Goal: Obtain resource: Download file/media

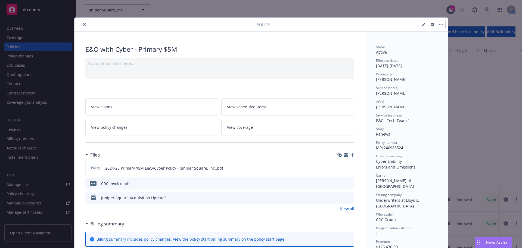
scroll to position [154, 0]
click at [83, 26] on icon "close" at bounding box center [84, 24] width 3 height 3
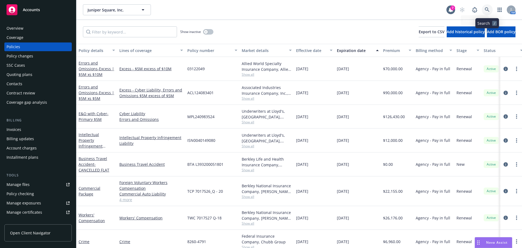
click at [490, 9] on link at bounding box center [487, 9] width 11 height 11
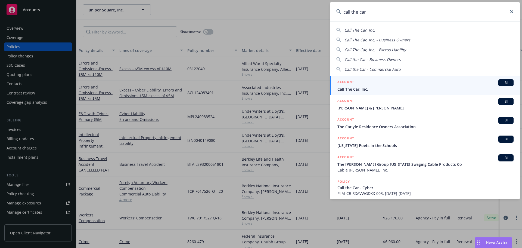
type input "call the car"
click at [376, 92] on link "ACCOUNT BI Call The Car, Inc." at bounding box center [425, 85] width 190 height 19
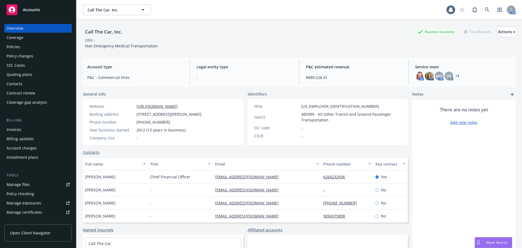
click at [13, 44] on div "Policies" at bounding box center [14, 46] width 14 height 9
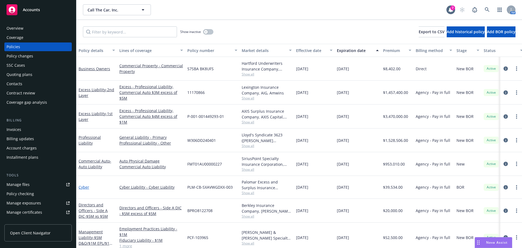
click at [86, 188] on link "Cyber" at bounding box center [84, 186] width 11 height 5
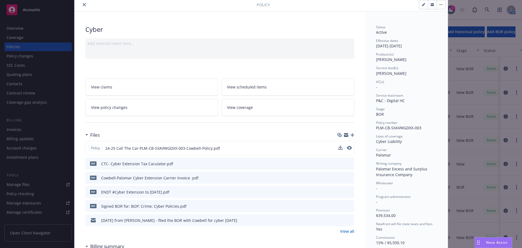
scroll to position [54, 0]
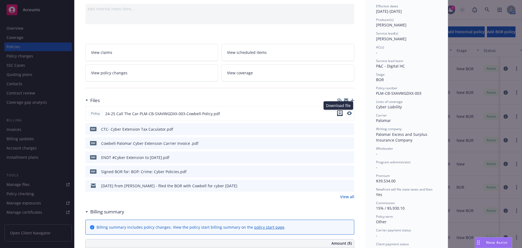
click at [339, 115] on icon "download file" at bounding box center [340, 114] width 4 height 1
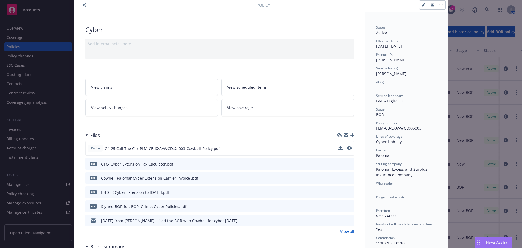
scroll to position [0, 0]
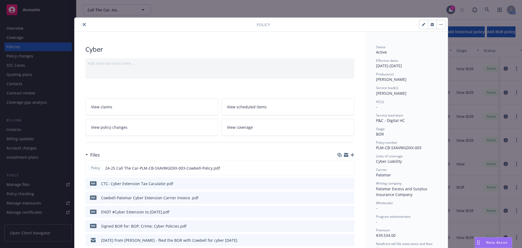
click at [83, 24] on icon "close" at bounding box center [84, 24] width 3 height 3
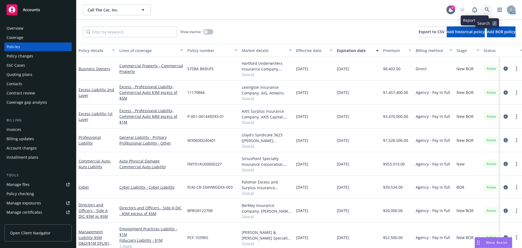
click at [484, 7] on link at bounding box center [487, 9] width 11 height 11
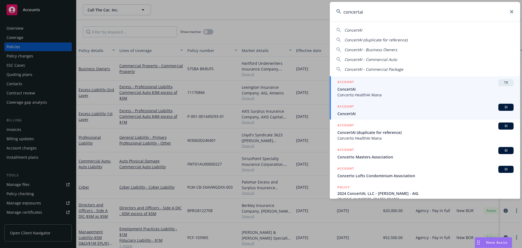
type input "concertai"
click at [359, 110] on div "ACCOUNT BI" at bounding box center [425, 107] width 176 height 7
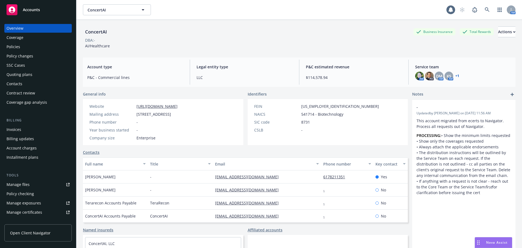
click at [18, 49] on div "Policies" at bounding box center [14, 46] width 14 height 9
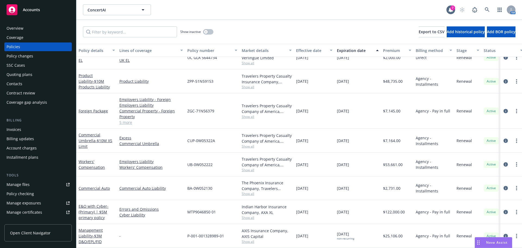
scroll to position [300, 0]
click at [94, 207] on span "- (Primary) | $5M primary policy" at bounding box center [94, 211] width 30 height 17
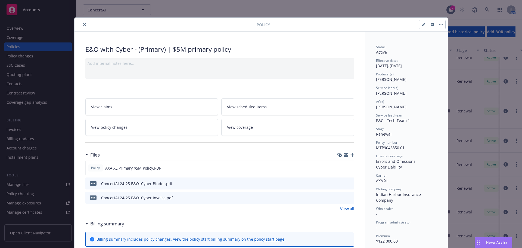
click at [338, 182] on icon "download file" at bounding box center [340, 183] width 4 height 4
click at [79, 24] on div at bounding box center [167, 24] width 180 height 7
click at [81, 24] on button "close" at bounding box center [84, 24] width 7 height 7
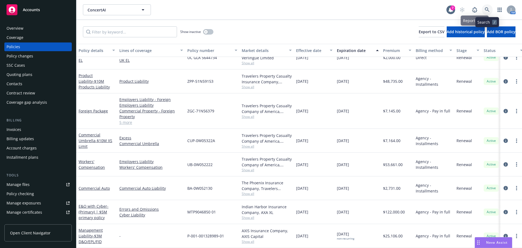
click at [487, 12] on icon at bounding box center [487, 9] width 5 height 5
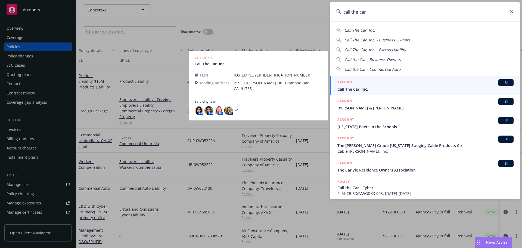
type input "call the car"
click at [370, 80] on div "ACCOUNT BI" at bounding box center [425, 82] width 176 height 7
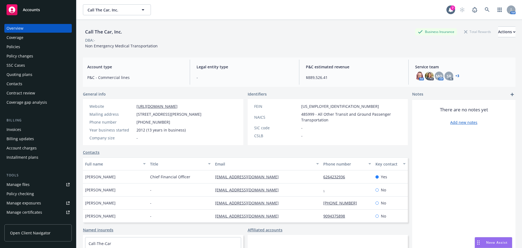
click at [23, 38] on div "Coverage" at bounding box center [15, 37] width 17 height 9
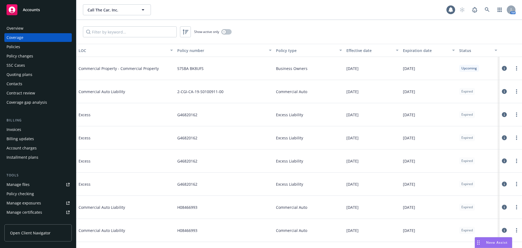
click at [17, 45] on div "Policies" at bounding box center [14, 46] width 14 height 9
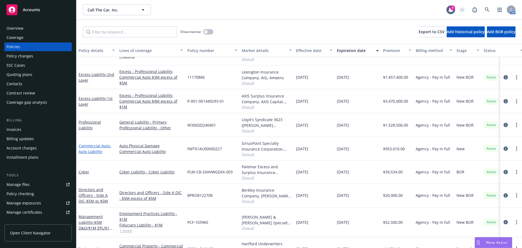
scroll to position [27, 0]
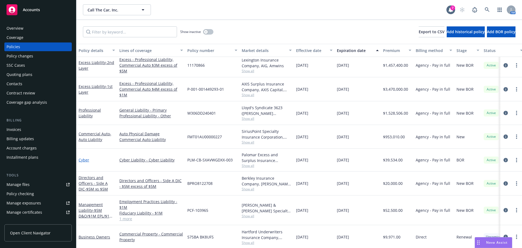
click at [85, 160] on link "Cyber" at bounding box center [84, 159] width 11 height 5
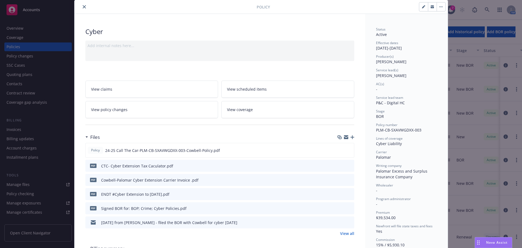
scroll to position [27, 0]
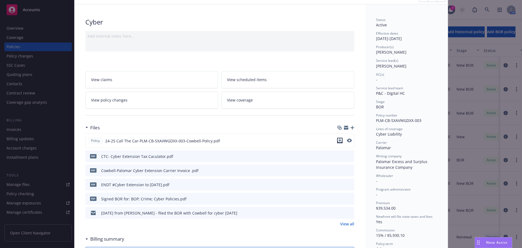
click at [340, 139] on button "download file" at bounding box center [339, 140] width 5 height 5
